Goal: Transaction & Acquisition: Purchase product/service

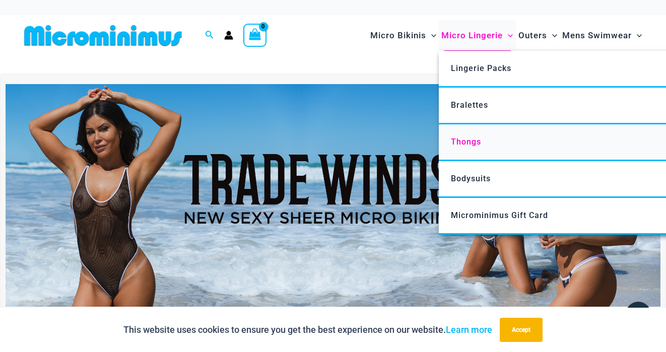
click at [471, 145] on span "Thongs" at bounding box center [466, 142] width 30 height 10
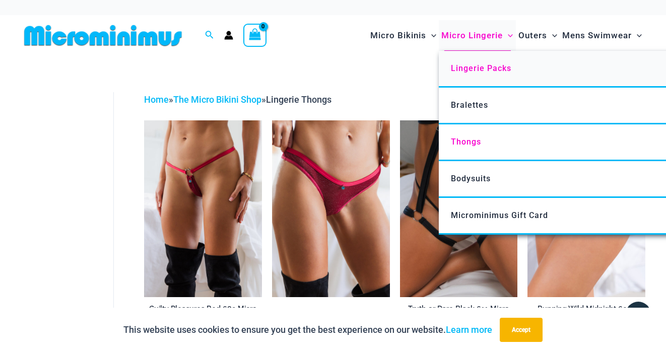
click at [471, 67] on span "Lingerie Packs" at bounding box center [481, 68] width 60 height 10
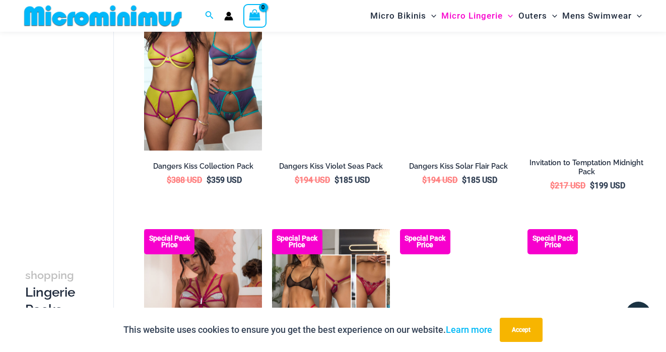
scroll to position [520, 0]
